Goal: Transaction & Acquisition: Purchase product/service

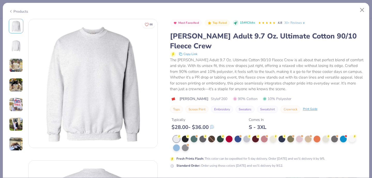
click at [312, 60] on div "The Hanes Adult 9.7 Oz. Ultimate Cotton 90/10 Fleece Crew is all about that per…" at bounding box center [266, 74] width 193 height 35
click at [361, 13] on button "Close" at bounding box center [362, 10] width 10 height 10
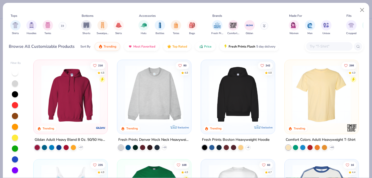
click at [162, 91] on img at bounding box center [153, 94] width 63 height 58
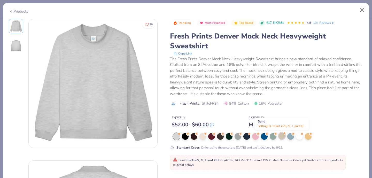
click at [282, 137] on div at bounding box center [281, 135] width 7 height 7
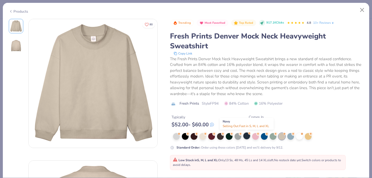
click at [245, 135] on div at bounding box center [246, 135] width 7 height 7
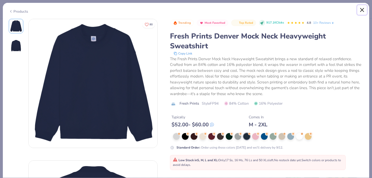
click at [359, 10] on button "Close" at bounding box center [362, 10] width 10 height 10
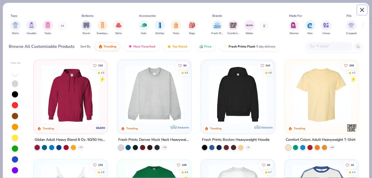
click at [359, 7] on button "Close" at bounding box center [362, 10] width 10 height 10
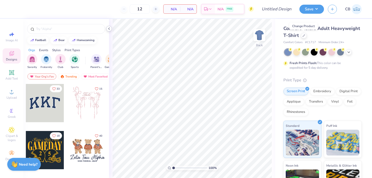
click at [110, 28] on icon at bounding box center [109, 29] width 4 height 4
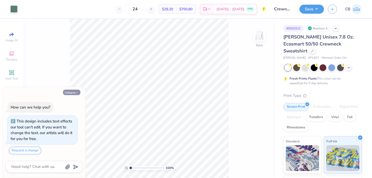
click at [75, 94] on button "Collapse" at bounding box center [71, 92] width 17 height 5
type textarea "x"
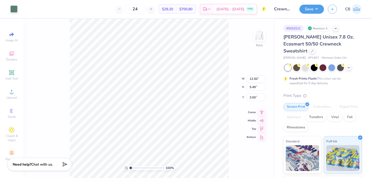
type input "13.86"
type input "6.08"
type input "3.00"
type input "14.86"
type input "6.52"
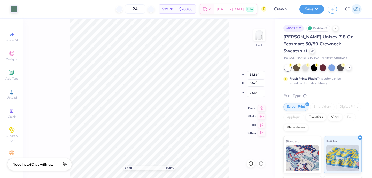
type input "2.57"
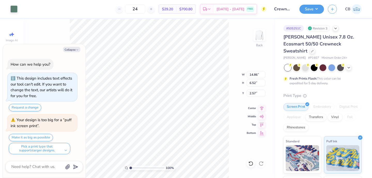
type textarea "x"
type input "3.00"
click at [250, 160] on div at bounding box center [250, 163] width 8 height 8
click at [249, 160] on div at bounding box center [250, 163] width 8 height 8
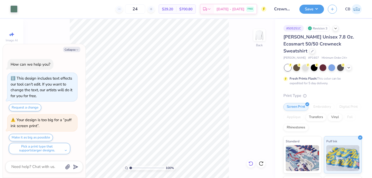
click at [250, 162] on icon at bounding box center [250, 163] width 5 height 5
type textarea "x"
click at [250, 162] on div "100 % Back" at bounding box center [149, 98] width 252 height 159
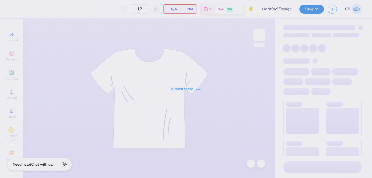
type input "Crewnecks"
type input "24"
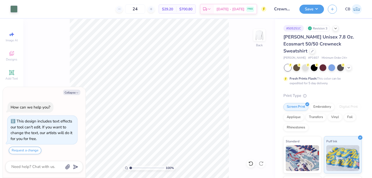
type textarea "x"
